Goal: Register for event/course

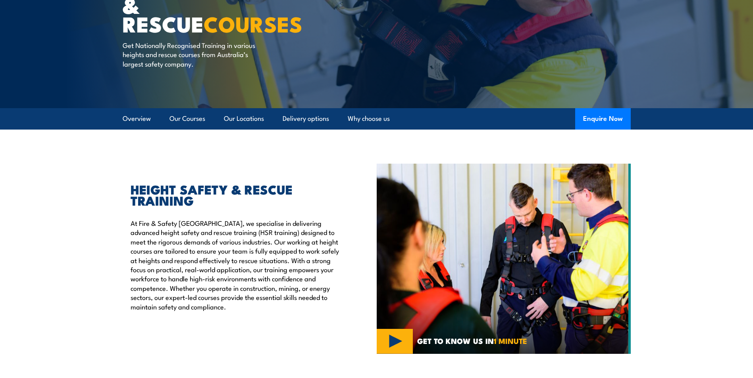
click at [184, 117] on link "Our Courses" at bounding box center [187, 118] width 36 height 21
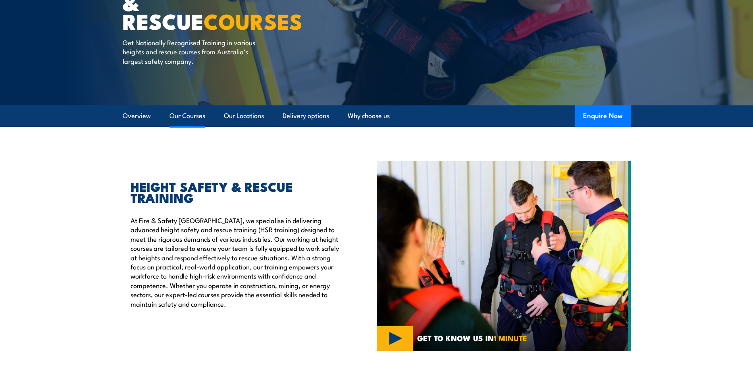
scroll to position [126, 0]
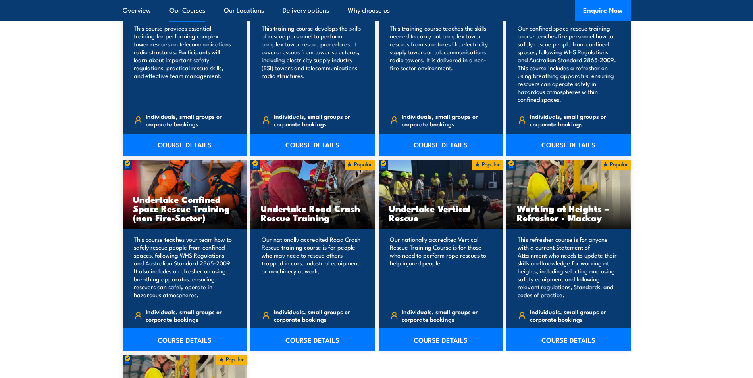
scroll to position [800, 0]
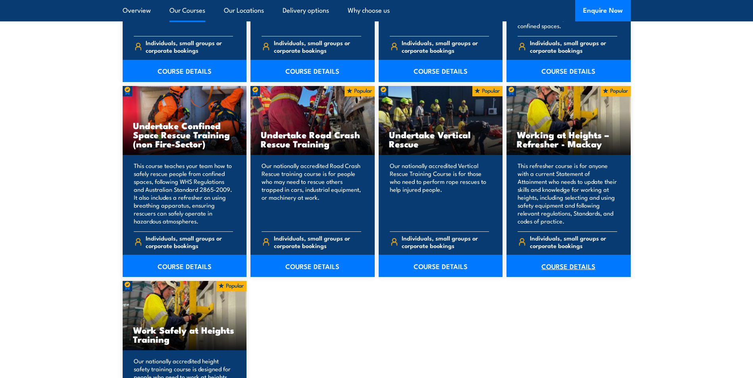
click at [553, 265] on link "COURSE DETAILS" at bounding box center [568, 266] width 124 height 22
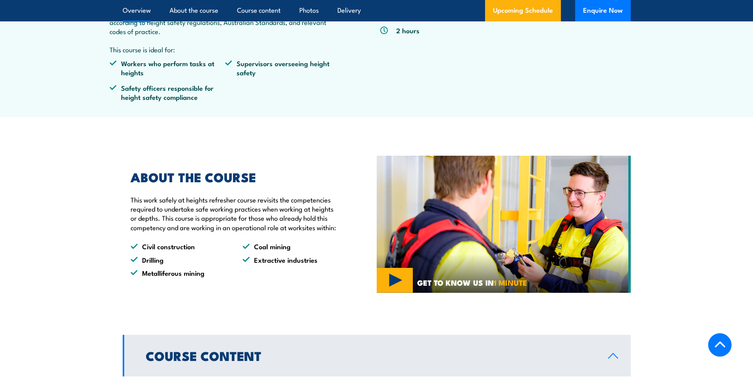
scroll to position [555, 0]
